Goal: Transaction & Acquisition: Purchase product/service

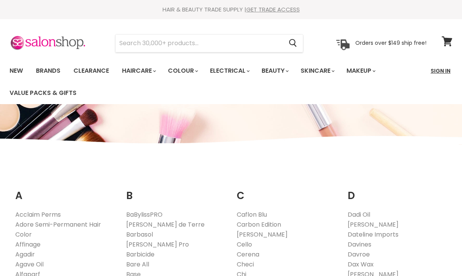
click at [441, 69] on link "Sign In" at bounding box center [440, 71] width 29 height 16
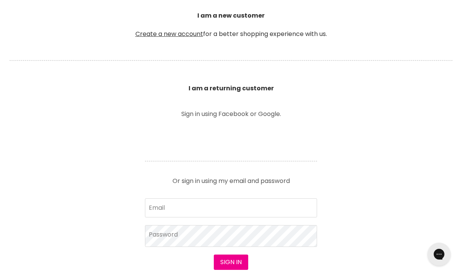
scroll to position [220, 0]
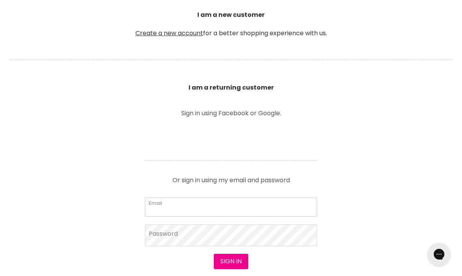
type input "jacky@monpetit.co.nz"
click at [231, 262] on button "Sign in" at bounding box center [231, 261] width 34 height 15
click at [235, 263] on button "Sign in" at bounding box center [231, 261] width 34 height 15
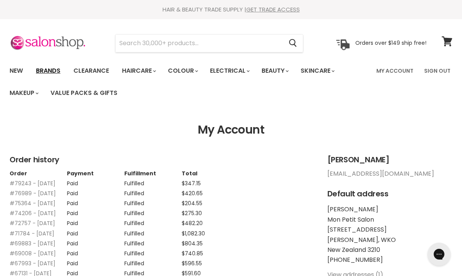
click at [55, 71] on link "Brands" at bounding box center [48, 71] width 36 height 16
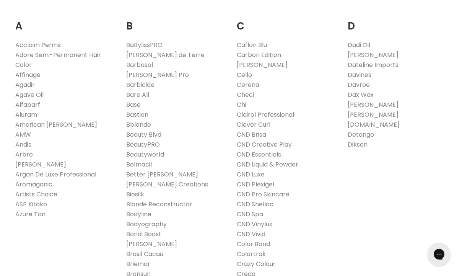
scroll to position [171, 0]
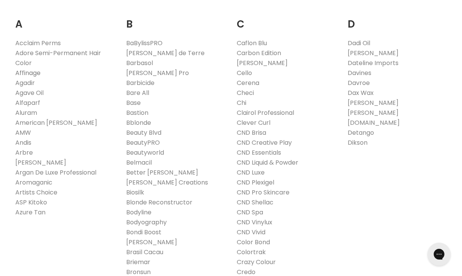
click at [34, 72] on link "Affinage" at bounding box center [27, 72] width 25 height 9
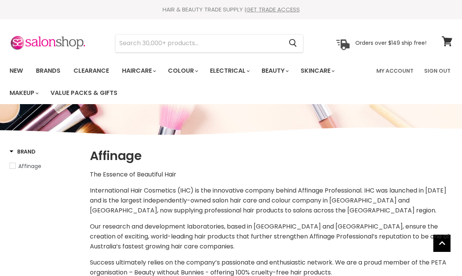
select select "manual"
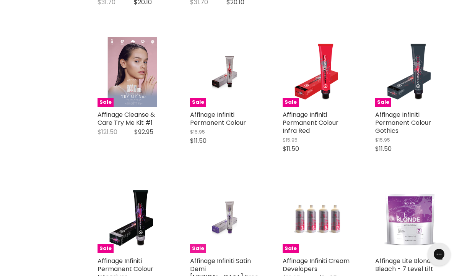
scroll to position [1091, 0]
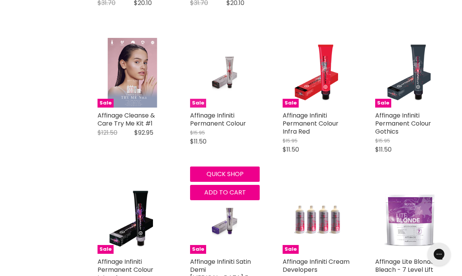
click at [229, 73] on img "Main content" at bounding box center [225, 73] width 46 height 70
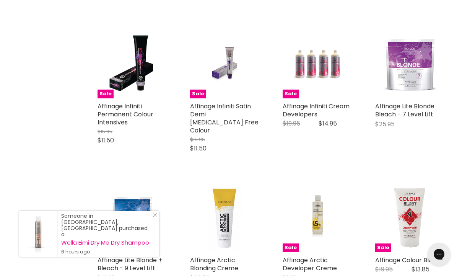
scroll to position [1245, 0]
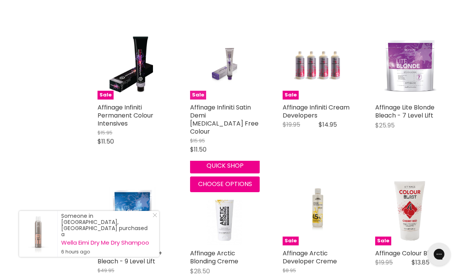
click at [228, 68] on img "Main content" at bounding box center [225, 65] width 46 height 70
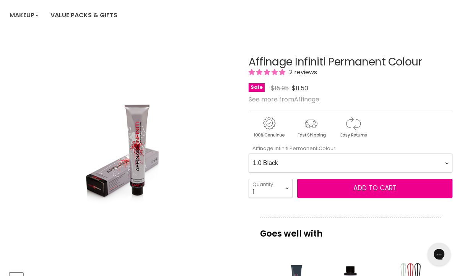
select Colour-0-0 "10.21 Pearl Toner"
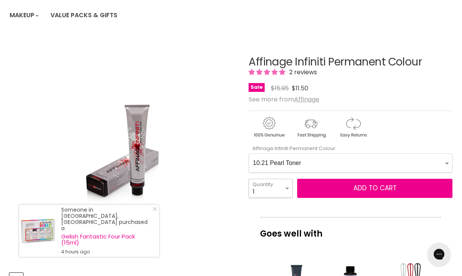
select select "5"
type input "5"
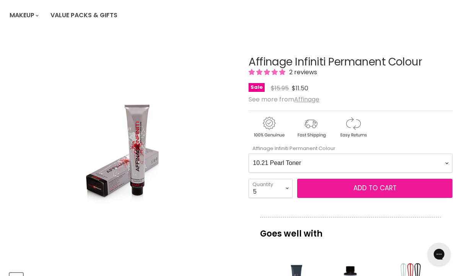
click at [377, 189] on span "Add to cart" at bounding box center [374, 187] width 43 height 9
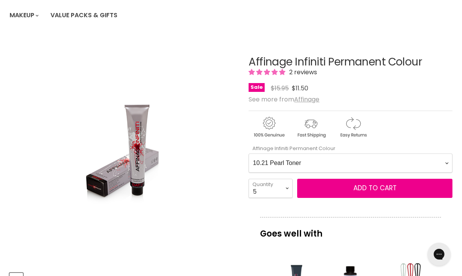
scroll to position [17, 0]
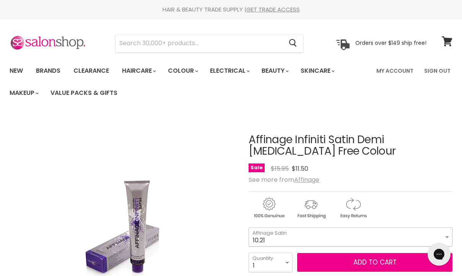
select select "10.21"
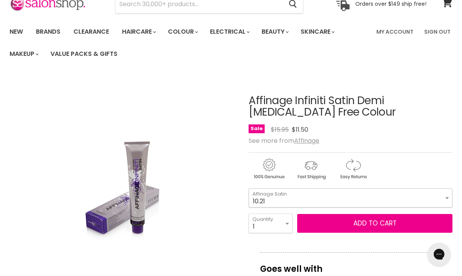
scroll to position [44, 0]
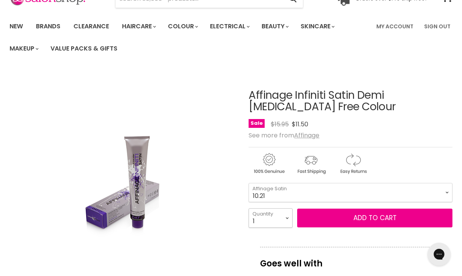
select select "5"
type input "5"
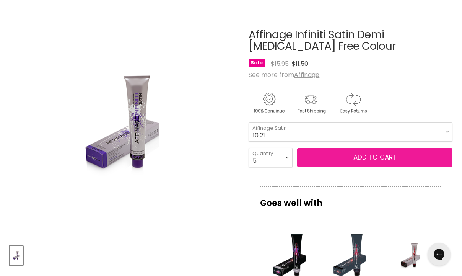
click at [371, 158] on button "Add to cart" at bounding box center [374, 157] width 155 height 19
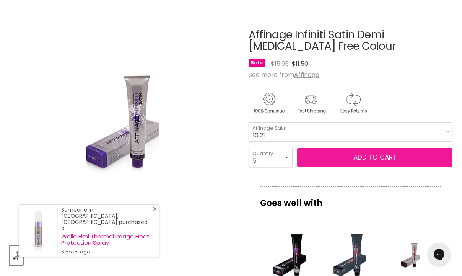
click at [379, 155] on button "Add to cart" at bounding box center [374, 157] width 155 height 19
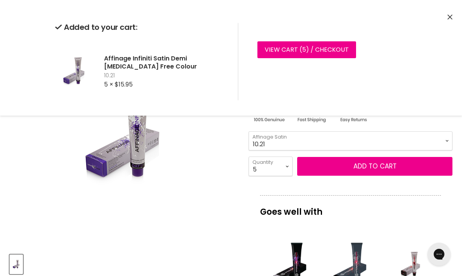
scroll to position [96, 0]
click at [174, 181] on div "Click or scroll to zoom Tap or pinch to zoom" at bounding box center [124, 133] width 228 height 228
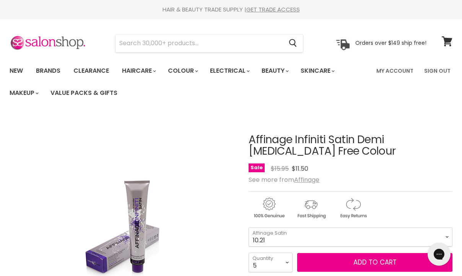
scroll to position [0, 0]
click at [447, 41] on icon at bounding box center [447, 41] width 10 height 10
